Goal: Use online tool/utility

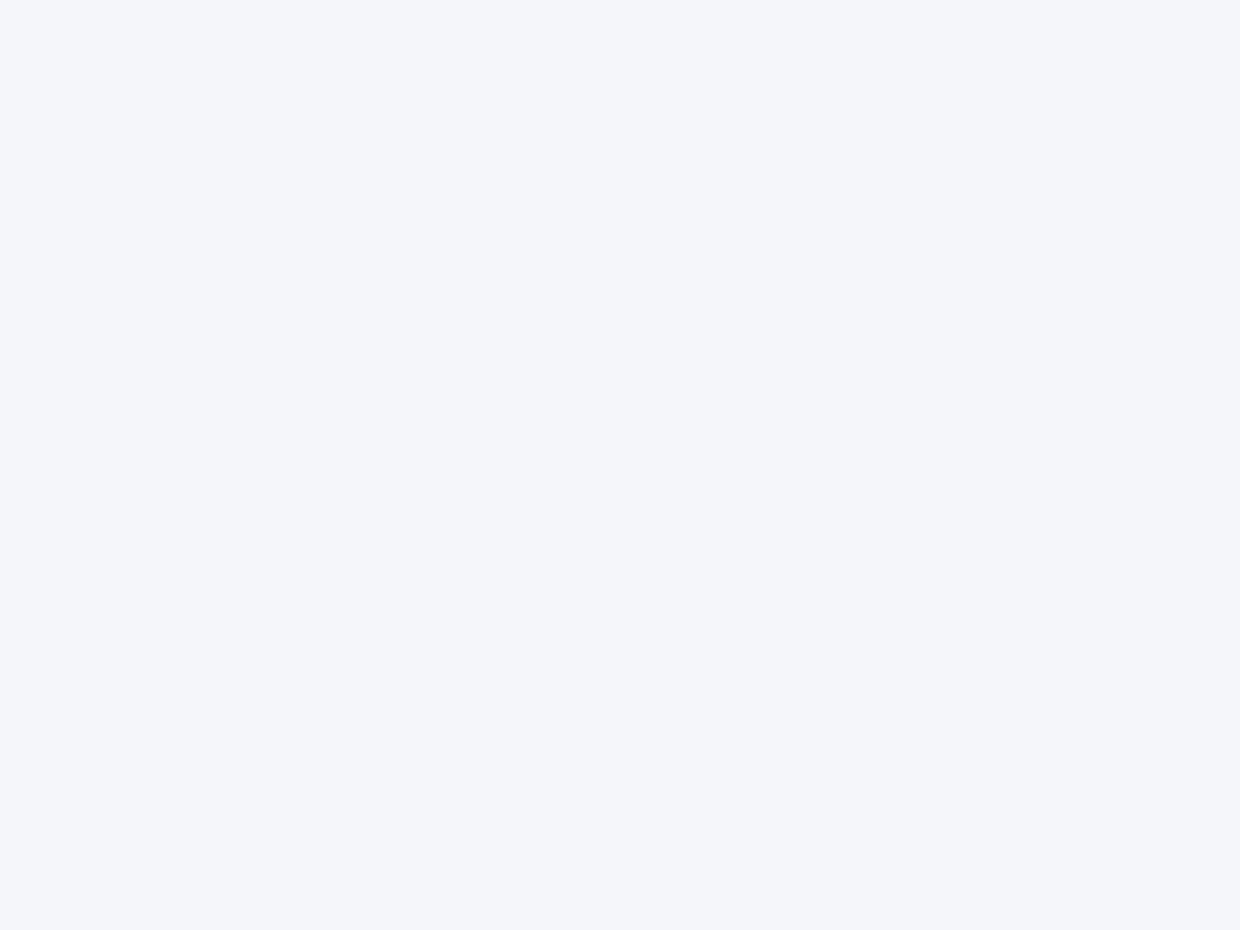
click at [620, 465] on div at bounding box center [620, 465] width 1240 height 930
